Goal: Task Accomplishment & Management: Use online tool/utility

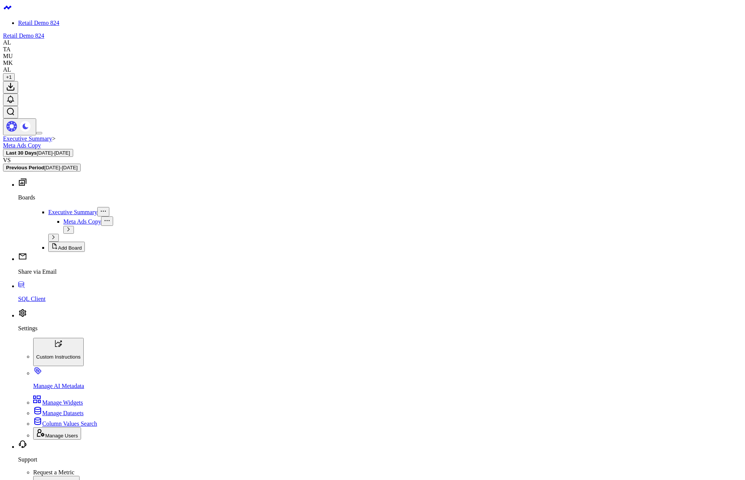
click at [39, 332] on p "Settings" at bounding box center [380, 328] width 724 height 7
click at [25, 332] on p "Settings" at bounding box center [380, 328] width 724 height 7
click at [61, 420] on span "Column Values Search" at bounding box center [69, 423] width 55 height 6
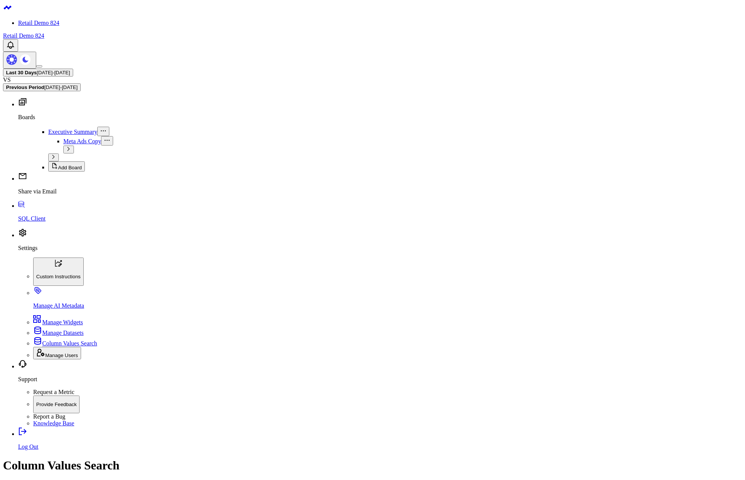
click at [70, 480] on input "text" at bounding box center [36, 484] width 67 height 8
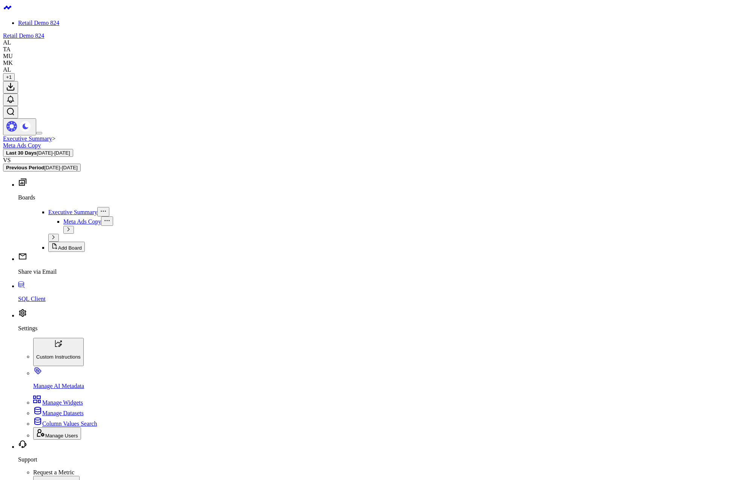
click at [48, 209] on span "Executive Summary" at bounding box center [72, 212] width 49 height 6
click at [442, 123] on body "Retail Demo 824 Retail Demo 824 AL TA MU MK AL + 1 Executive Summary > Meta Ads…" at bounding box center [372, 430] width 739 height 855
click at [734, 458] on body "Retail Demo 824 Retail Demo 824 AL TA MU MK AL + 1 Executive Summary > Meta Ads…" at bounding box center [372, 430] width 739 height 855
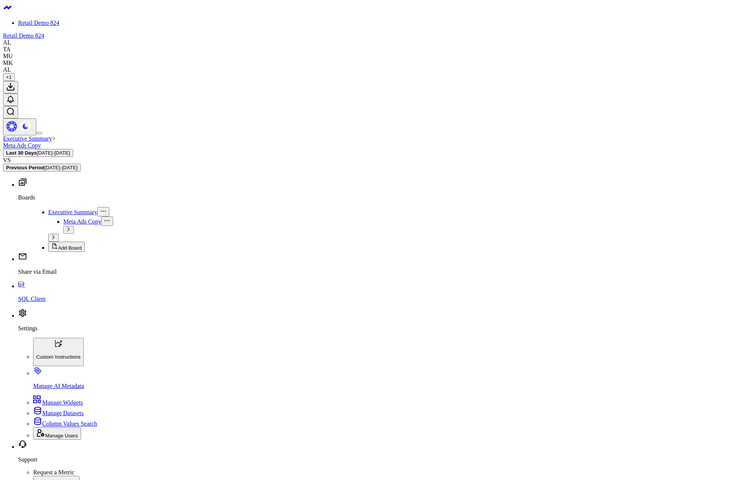
scroll to position [232, 0]
